Goal: Task Accomplishment & Management: Manage account settings

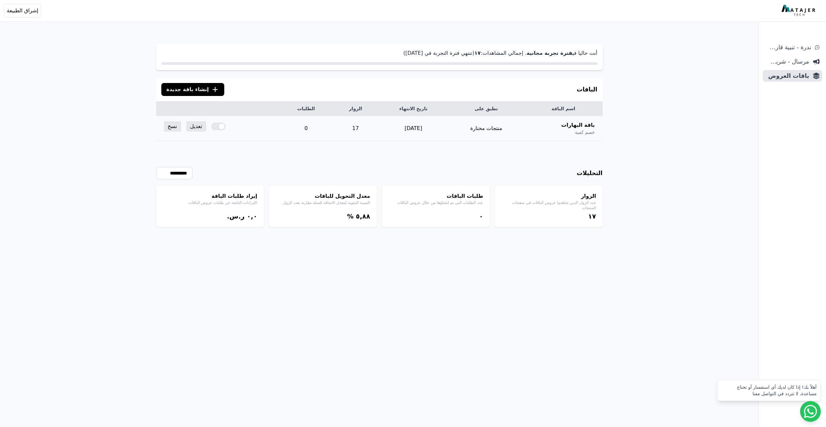
click at [217, 126] on div at bounding box center [218, 127] width 14 height 8
click at [193, 129] on link "تعديل" at bounding box center [196, 126] width 20 height 10
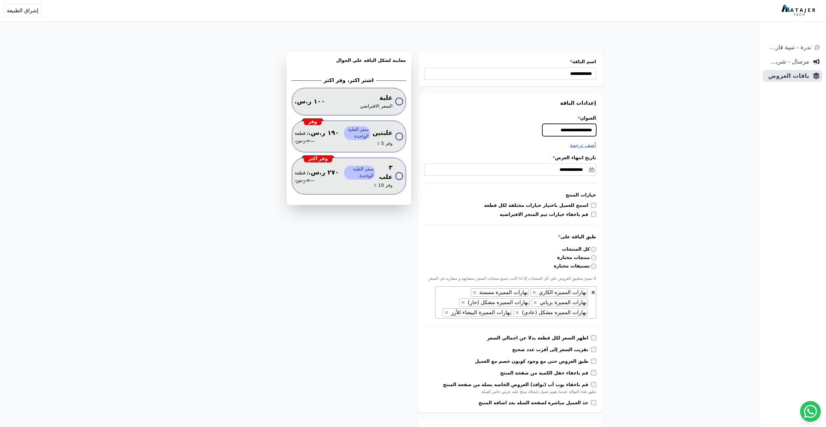
drag, startPoint x: 554, startPoint y: 130, endPoint x: 605, endPoint y: 131, distance: 50.3
